Goal: Information Seeking & Learning: Learn about a topic

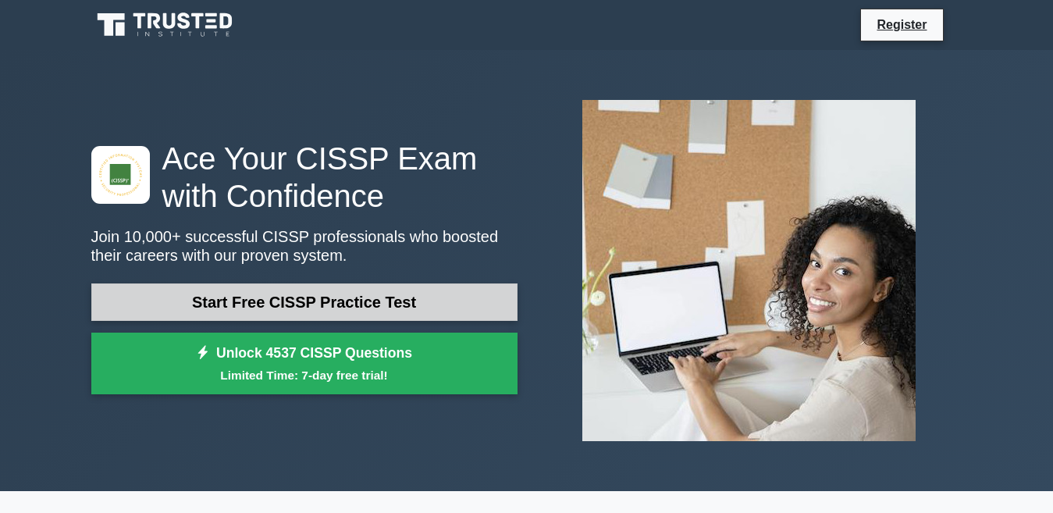
click at [293, 302] on link "Start Free CISSP Practice Test" at bounding box center [304, 301] width 426 height 37
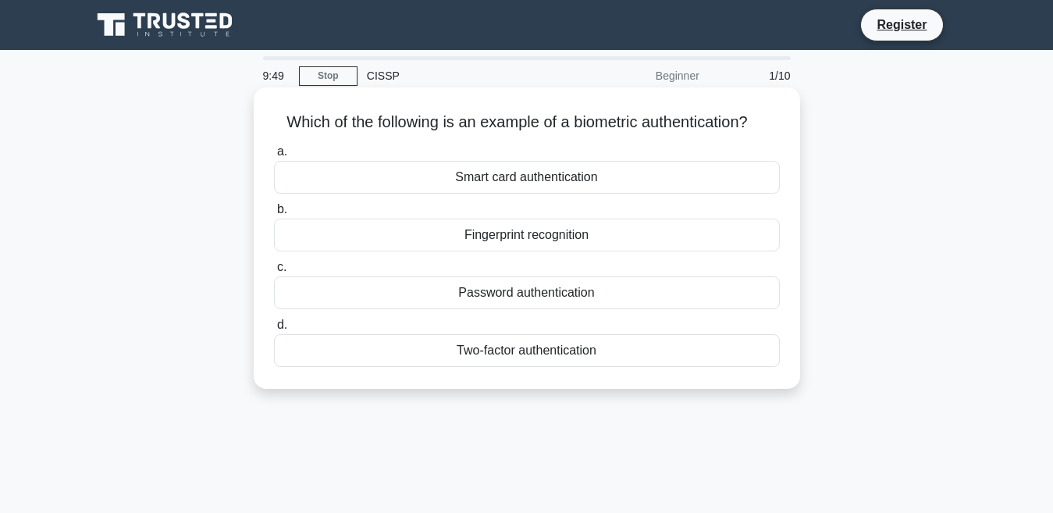
click at [497, 296] on div "Password authentication" at bounding box center [527, 292] width 506 height 33
click at [274, 273] on input "c. Password authentication" at bounding box center [274, 267] width 0 height 10
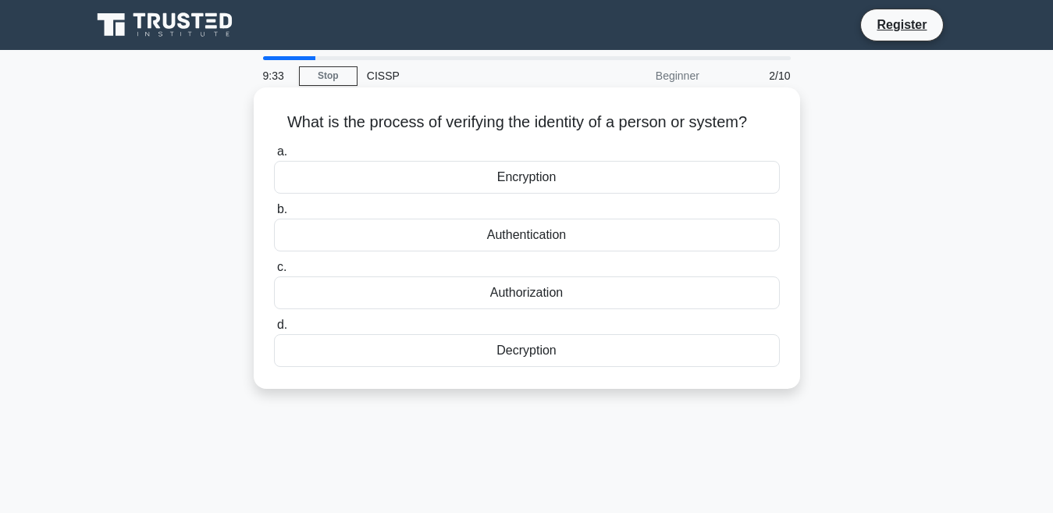
click at [519, 299] on div "Authorization" at bounding box center [527, 292] width 506 height 33
click at [274, 273] on input "c. Authorization" at bounding box center [274, 267] width 0 height 10
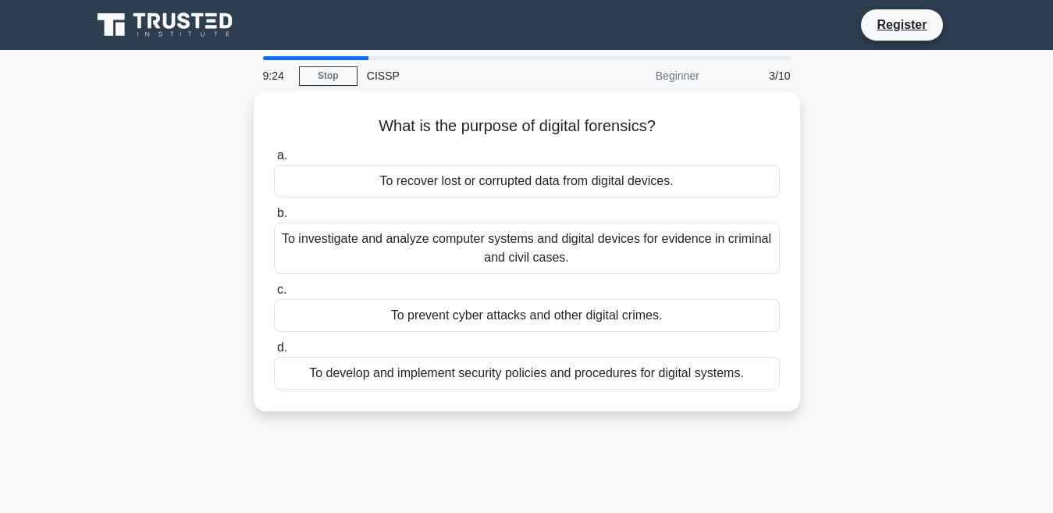
click at [376, 80] on div "CISSP" at bounding box center [465, 75] width 215 height 31
click at [371, 86] on div "CISSP" at bounding box center [465, 75] width 215 height 31
